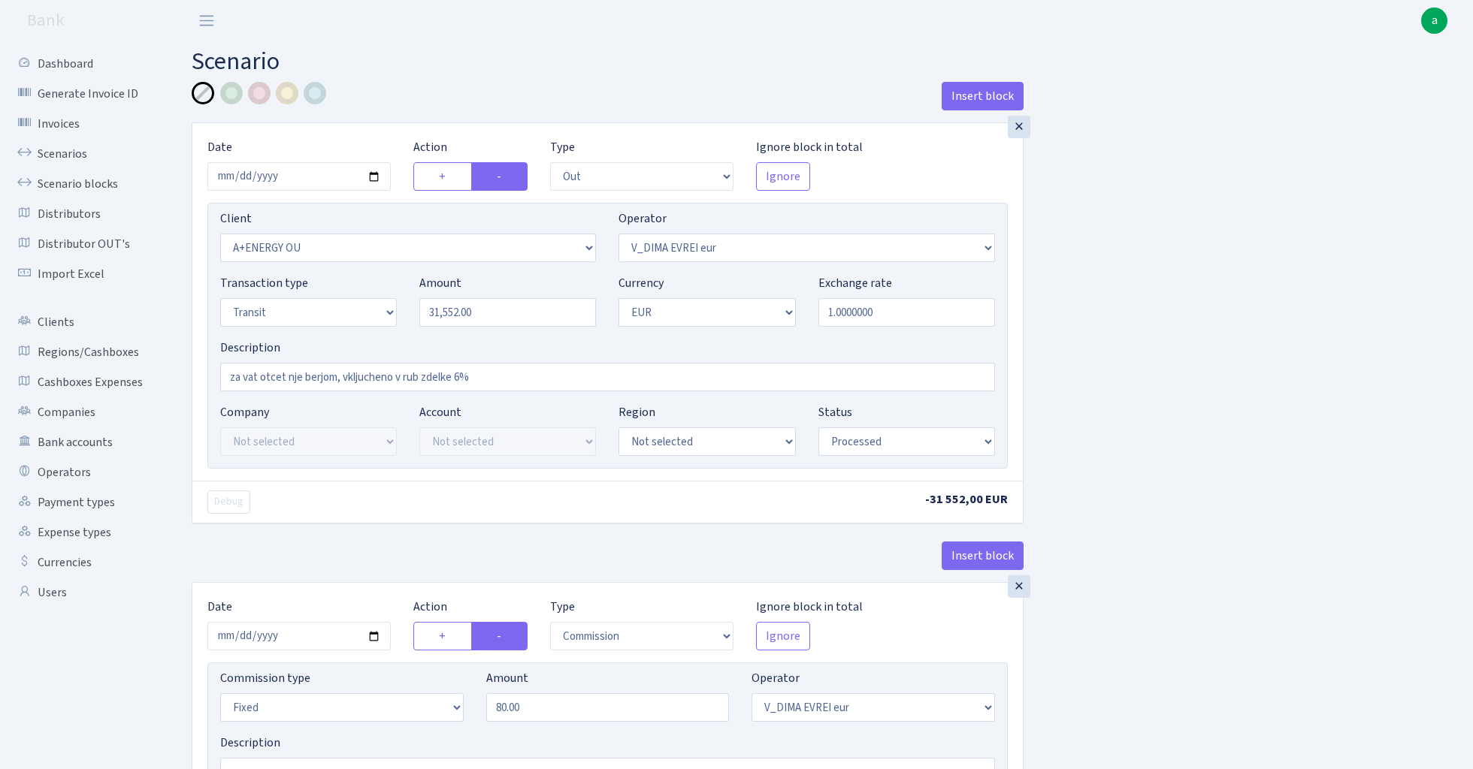
select select "out"
select select "2513"
select select "431"
select select "5"
select select "1"
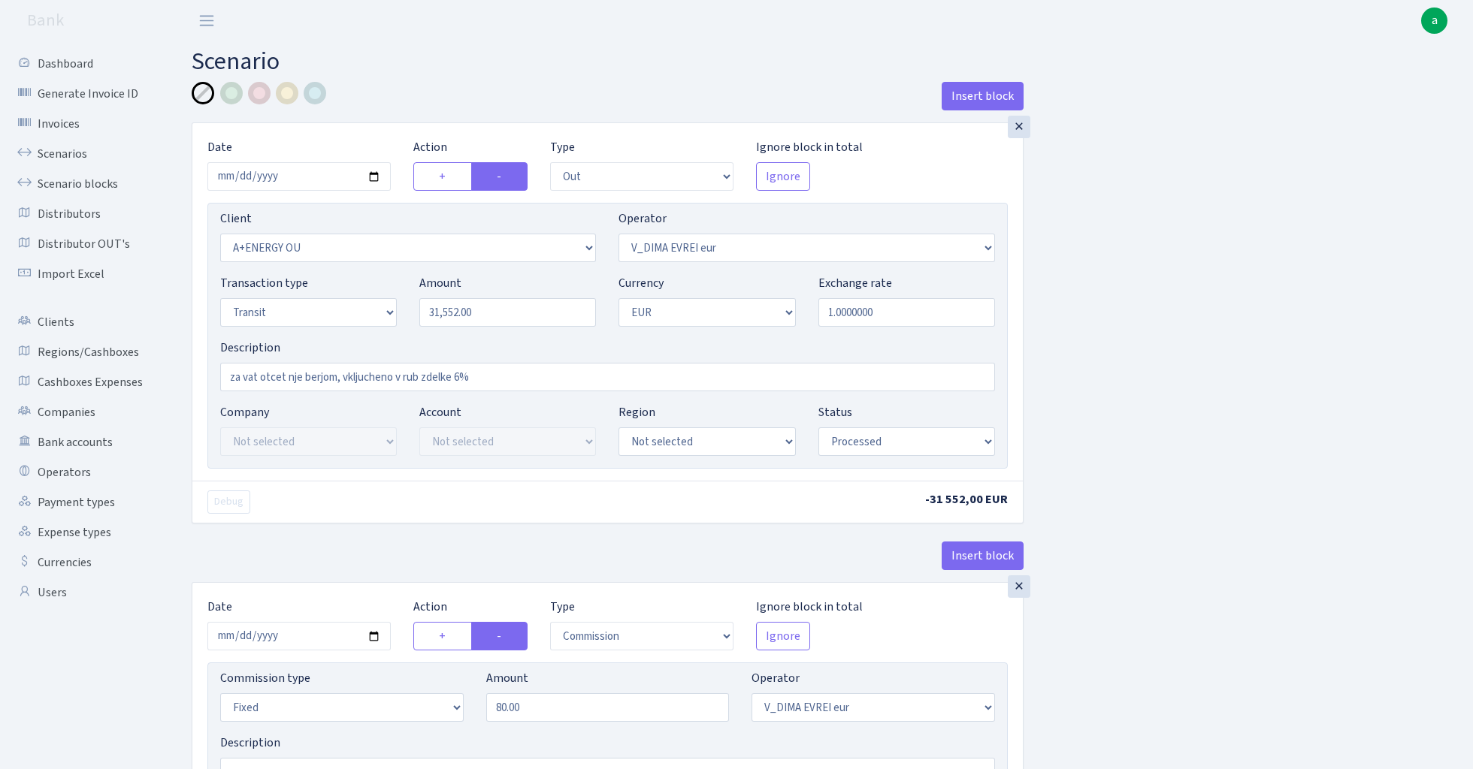
select select "processed"
select select "commission"
select select "fixed"
select select "431"
select select "processed"
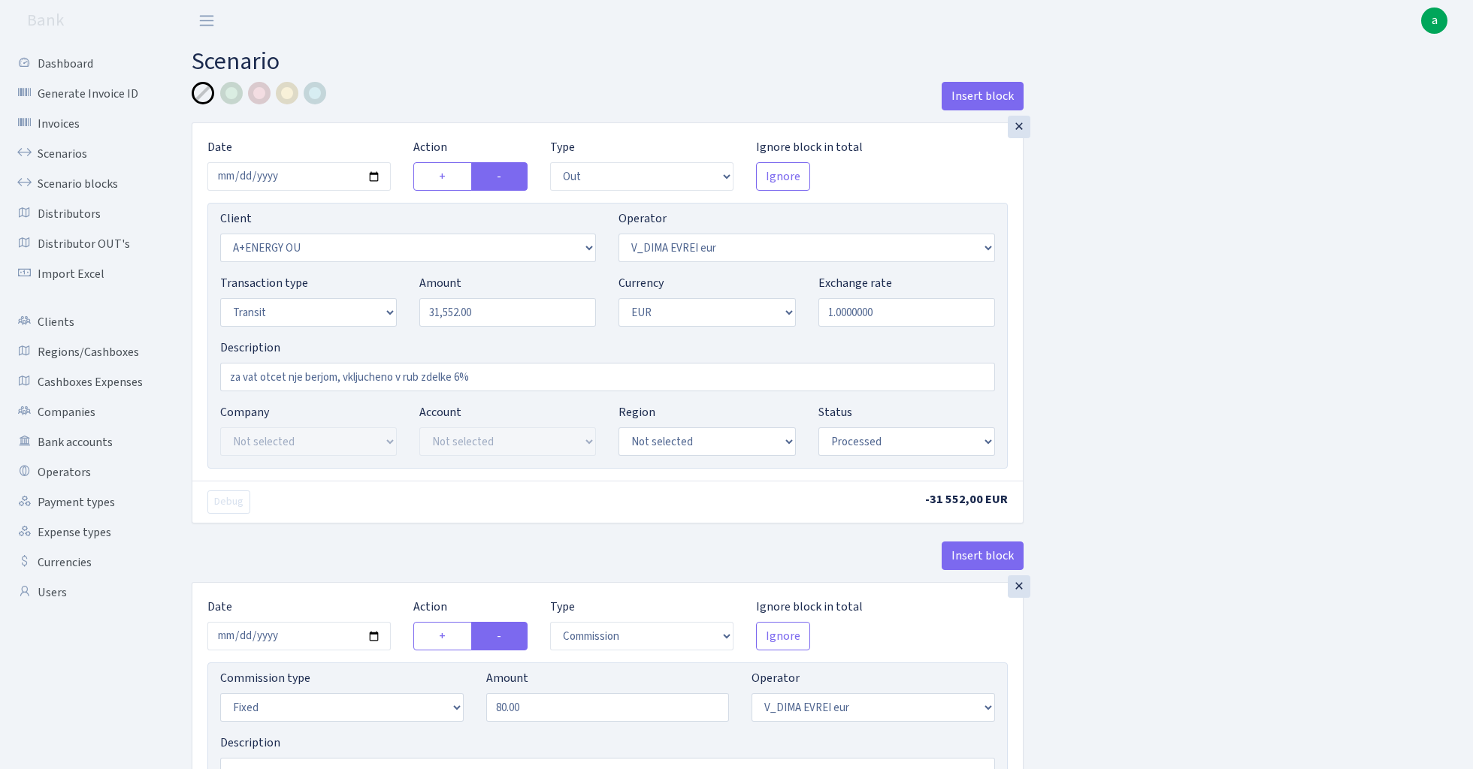
select select "in"
select select "341"
select select "61"
select select "5"
select select "1"
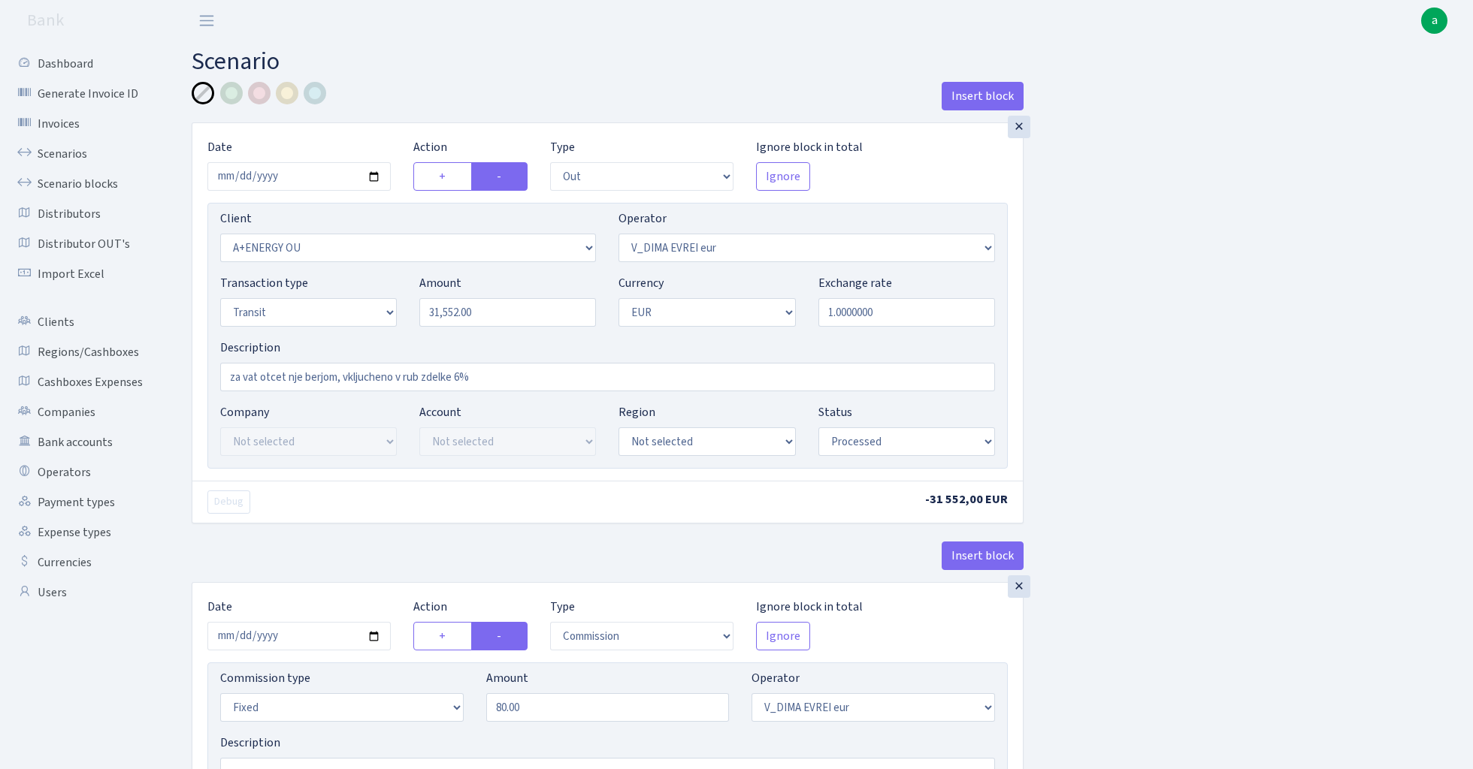
select select "processed"
select select "commission"
select select "61"
select select "processed"
select select "commission"
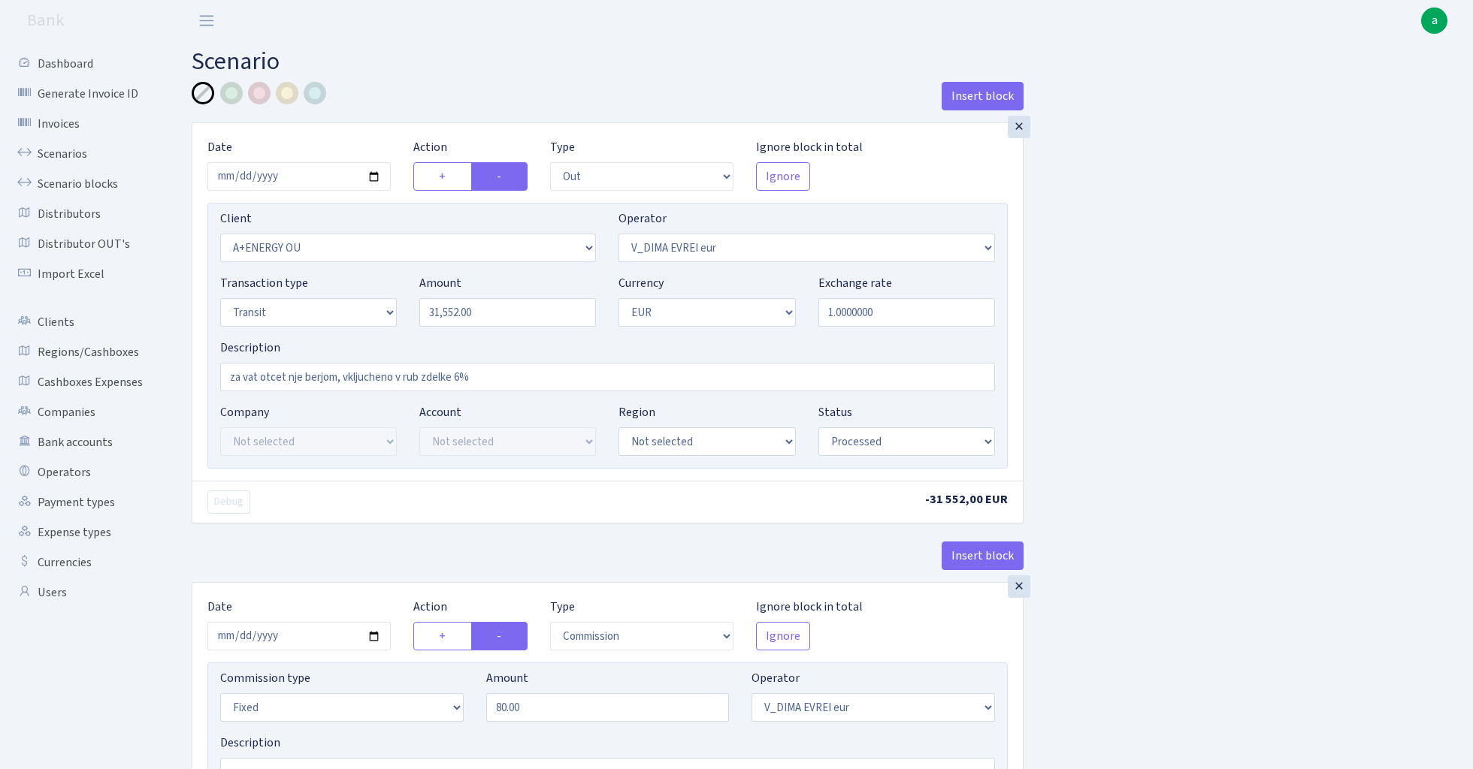
select select "fixed"
select select "61"
select select "processed"
click at [71, 147] on link "Scenarios" at bounding box center [83, 154] width 150 height 30
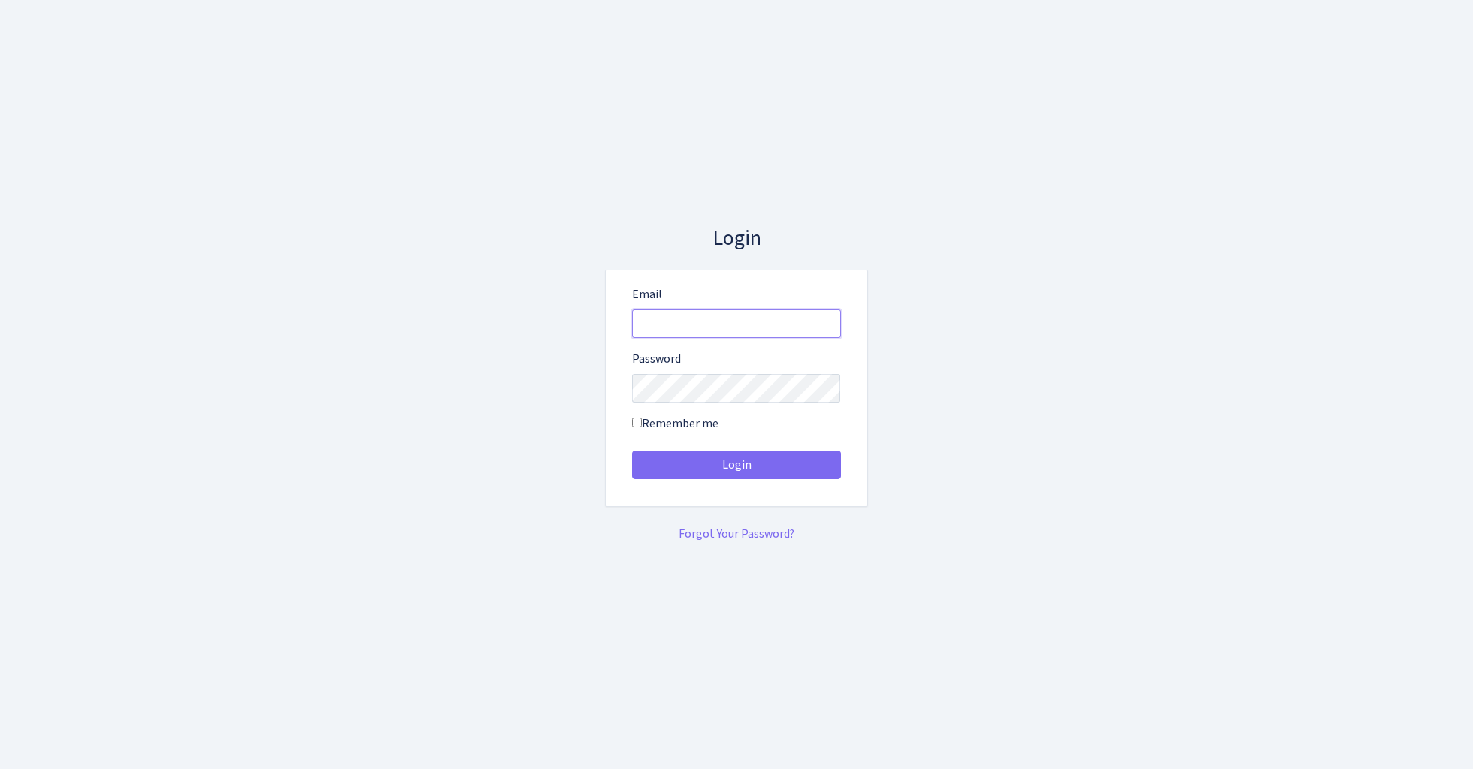
type input "admin@bank.com"
click at [736, 464] on button "Login" at bounding box center [736, 465] width 209 height 29
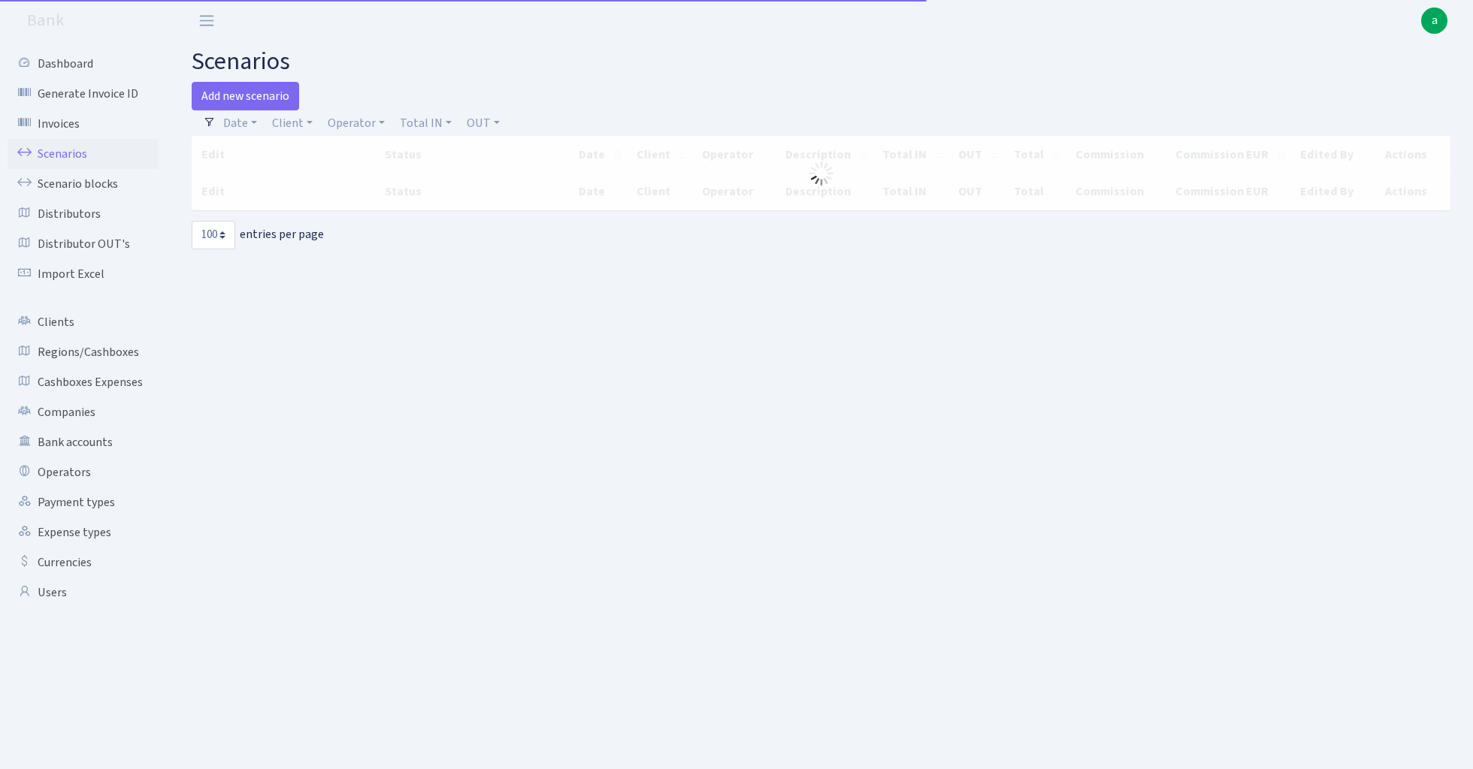
select select "100"
